Goal: Check status: Check status

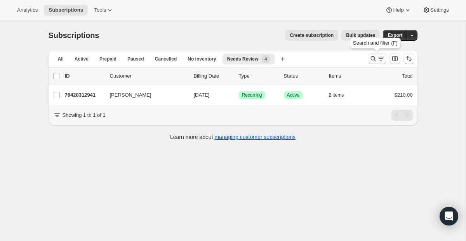
click at [381, 62] on icon "Search and filter results" at bounding box center [381, 59] width 8 height 8
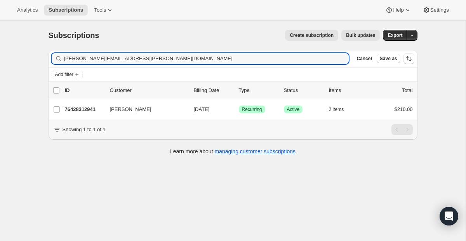
drag, startPoint x: 162, startPoint y: 63, endPoint x: 4, endPoint y: 32, distance: 161.1
click at [4, 32] on div "Subscriptions. This page is ready Subscriptions Create subscription Bulk update…" at bounding box center [233, 141] width 466 height 241
drag, startPoint x: 210, startPoint y: 61, endPoint x: 45, endPoint y: 28, distance: 169.1
click at [45, 28] on div "Subscriptions. This page is ready Subscriptions Create subscription Bulk update…" at bounding box center [233, 92] width 388 height 143
paste input "[EMAIL_ADDRESS]"
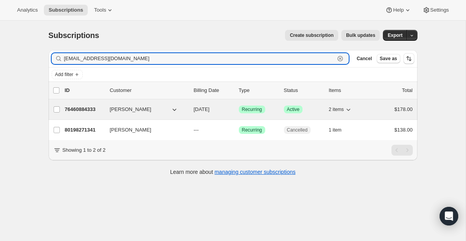
type input "[EMAIL_ADDRESS][DOMAIN_NAME]"
click at [251, 109] on span "Recurring" at bounding box center [252, 109] width 20 height 6
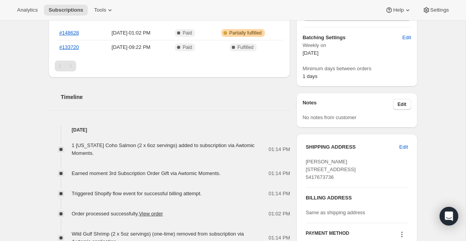
scroll to position [159, 0]
